Goal: Find specific page/section: Find specific page/section

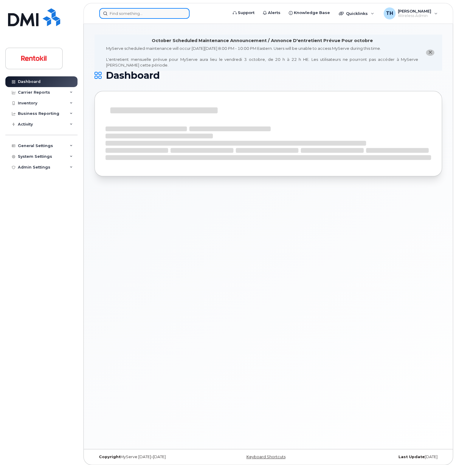
click at [125, 11] on input at bounding box center [144, 13] width 90 height 11
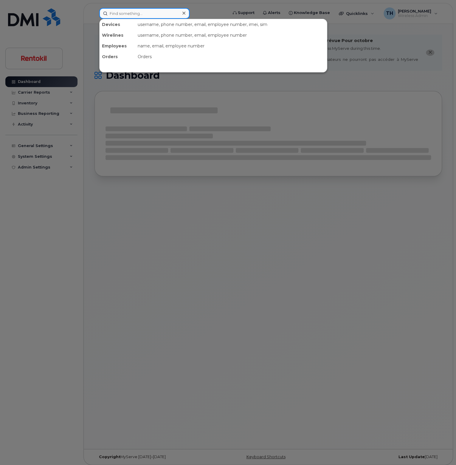
paste input "[PHONE_NUMBER]"
click at [159, 17] on input "[PHONE_NUMBER]" at bounding box center [144, 13] width 90 height 11
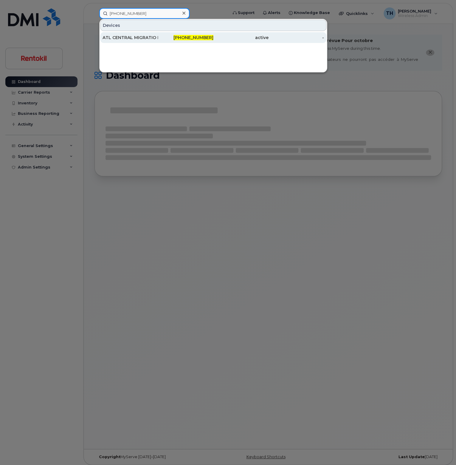
type input "[PHONE_NUMBER]"
click at [158, 36] on div "[PHONE_NUMBER]" at bounding box center [185, 38] width 55 height 6
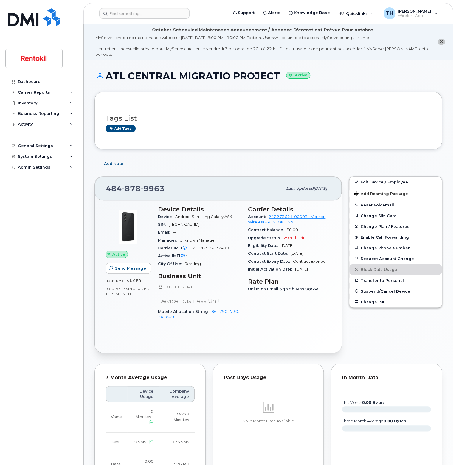
click at [121, 187] on div "[PHONE_NUMBER]" at bounding box center [194, 188] width 177 height 13
copy span "[PHONE_NUMBER]"
